Goal: Navigation & Orientation: Find specific page/section

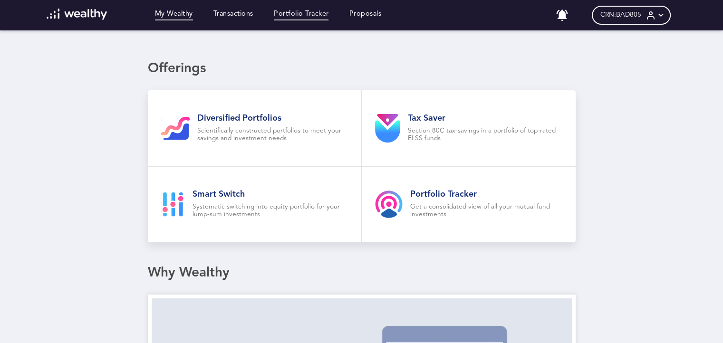
click at [314, 18] on link "Portfolio Tracker" at bounding box center [301, 15] width 55 height 10
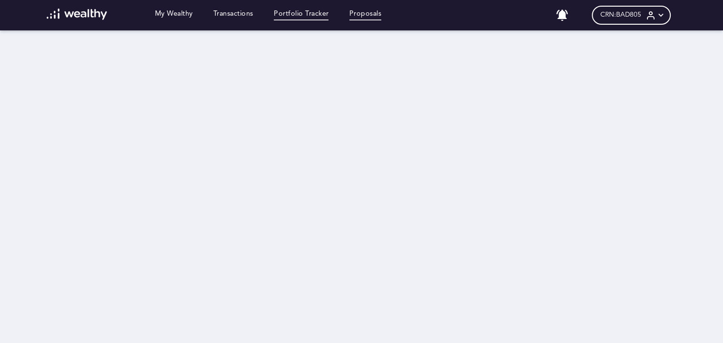
click at [380, 16] on link "Proposals" at bounding box center [365, 15] width 32 height 10
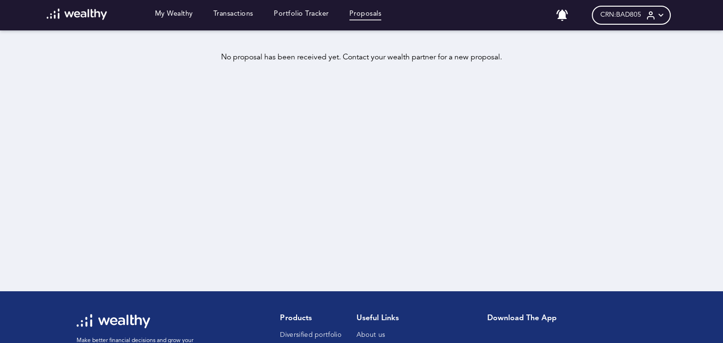
click at [167, 20] on div "My Wealthy Transactions Portfolio Tracker Proposals" at bounding box center [214, 15] width 355 height 13
click at [172, 14] on link "My Wealthy" at bounding box center [174, 15] width 38 height 10
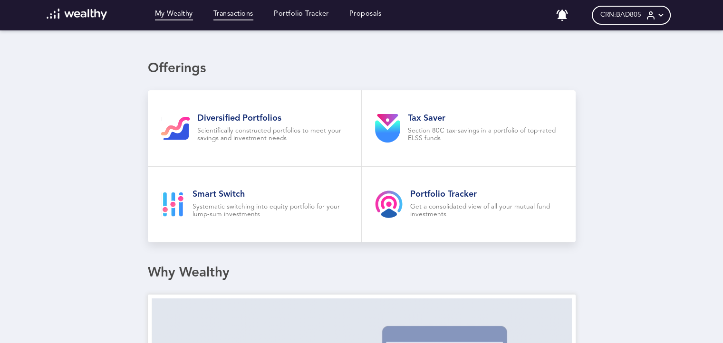
click at [235, 10] on link "Transactions" at bounding box center [233, 15] width 40 height 10
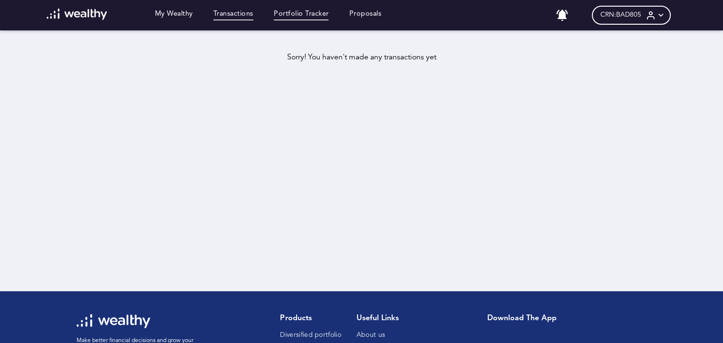
click at [289, 12] on link "Portfolio Tracker" at bounding box center [301, 15] width 55 height 10
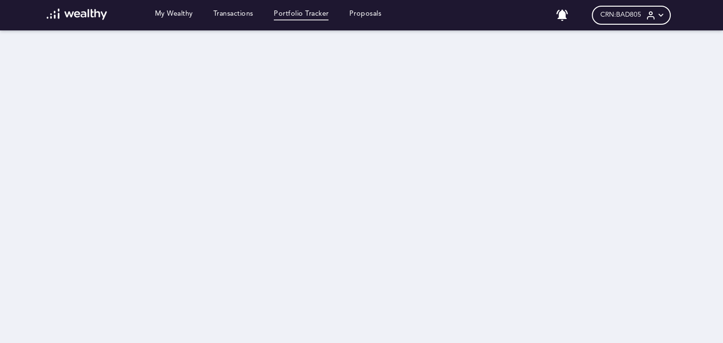
click at [666, 11] on icon at bounding box center [661, 15] width 10 height 10
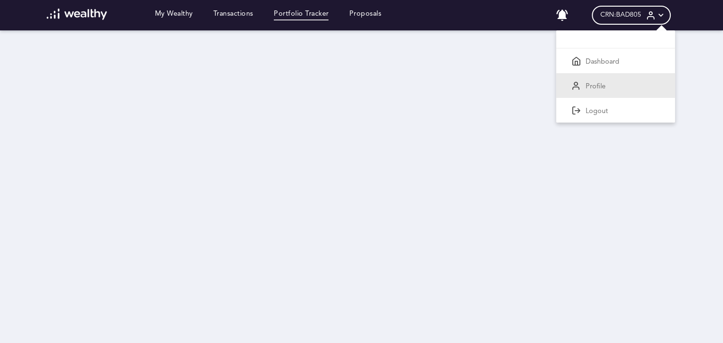
click at [605, 87] on p "Profile" at bounding box center [595, 87] width 20 height 9
